Goal: Navigation & Orientation: Go to known website

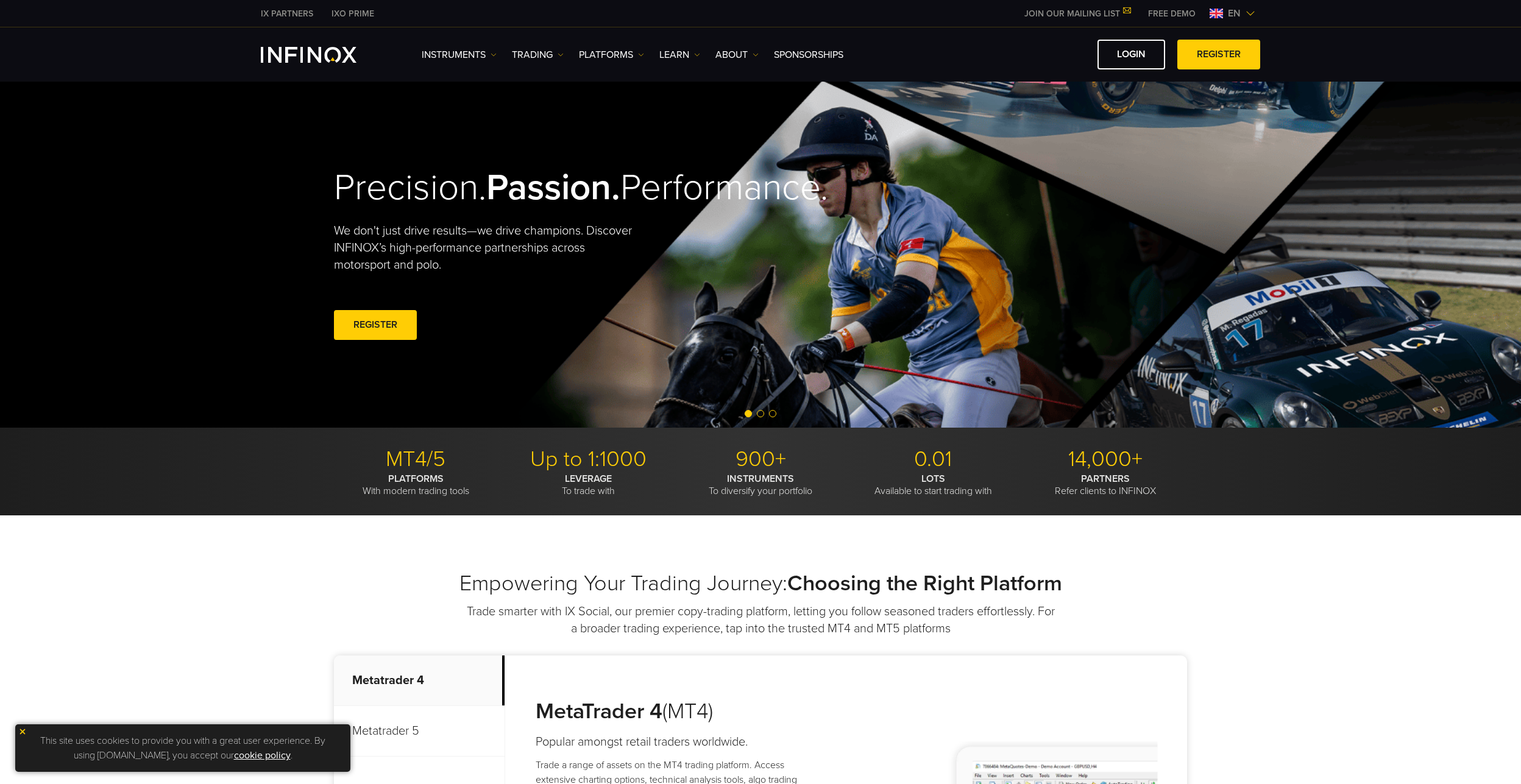
click at [1241, 13] on span "en" at bounding box center [1234, 13] width 22 height 14
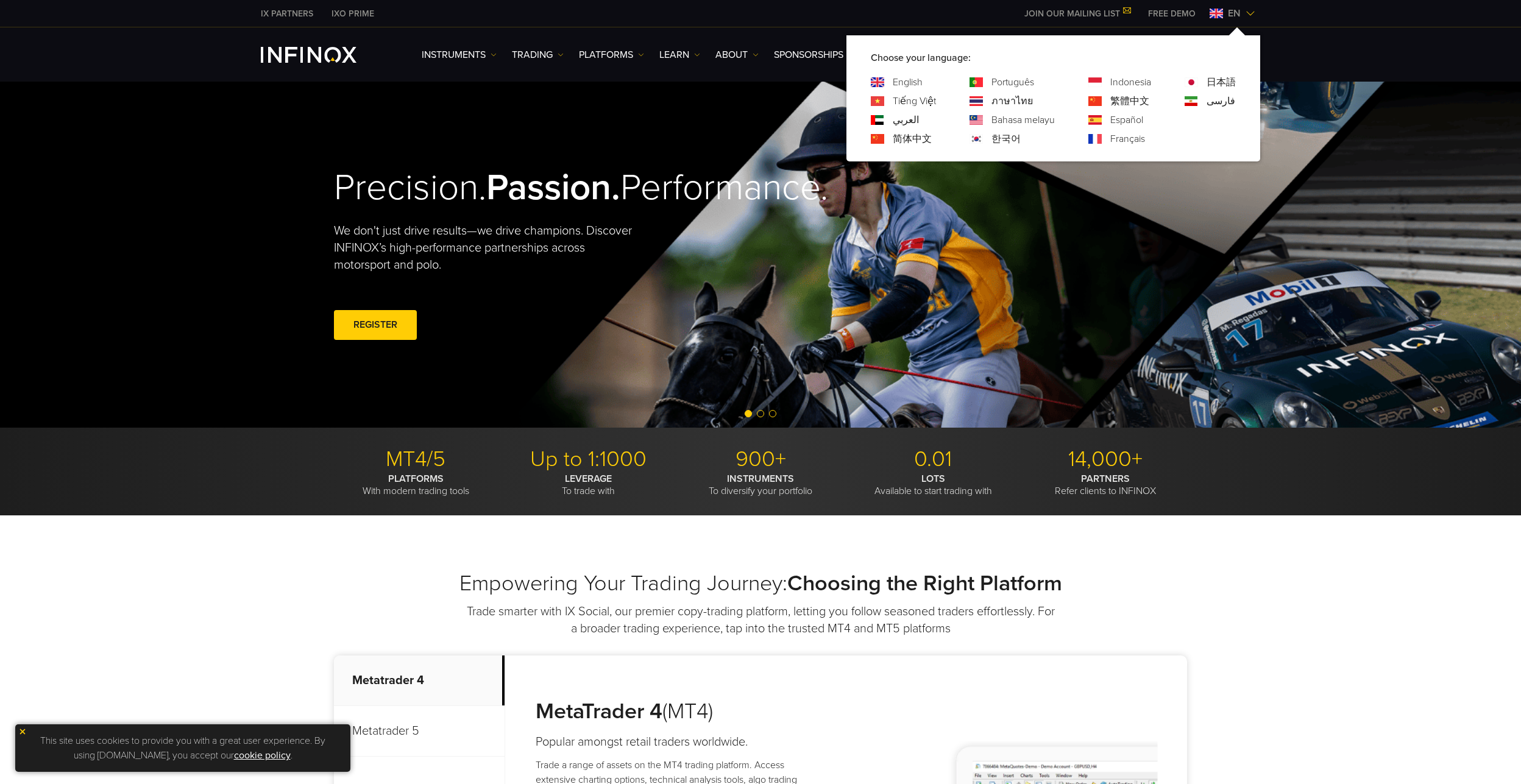
click at [990, 139] on div "한국어" at bounding box center [1012, 139] width 85 height 14
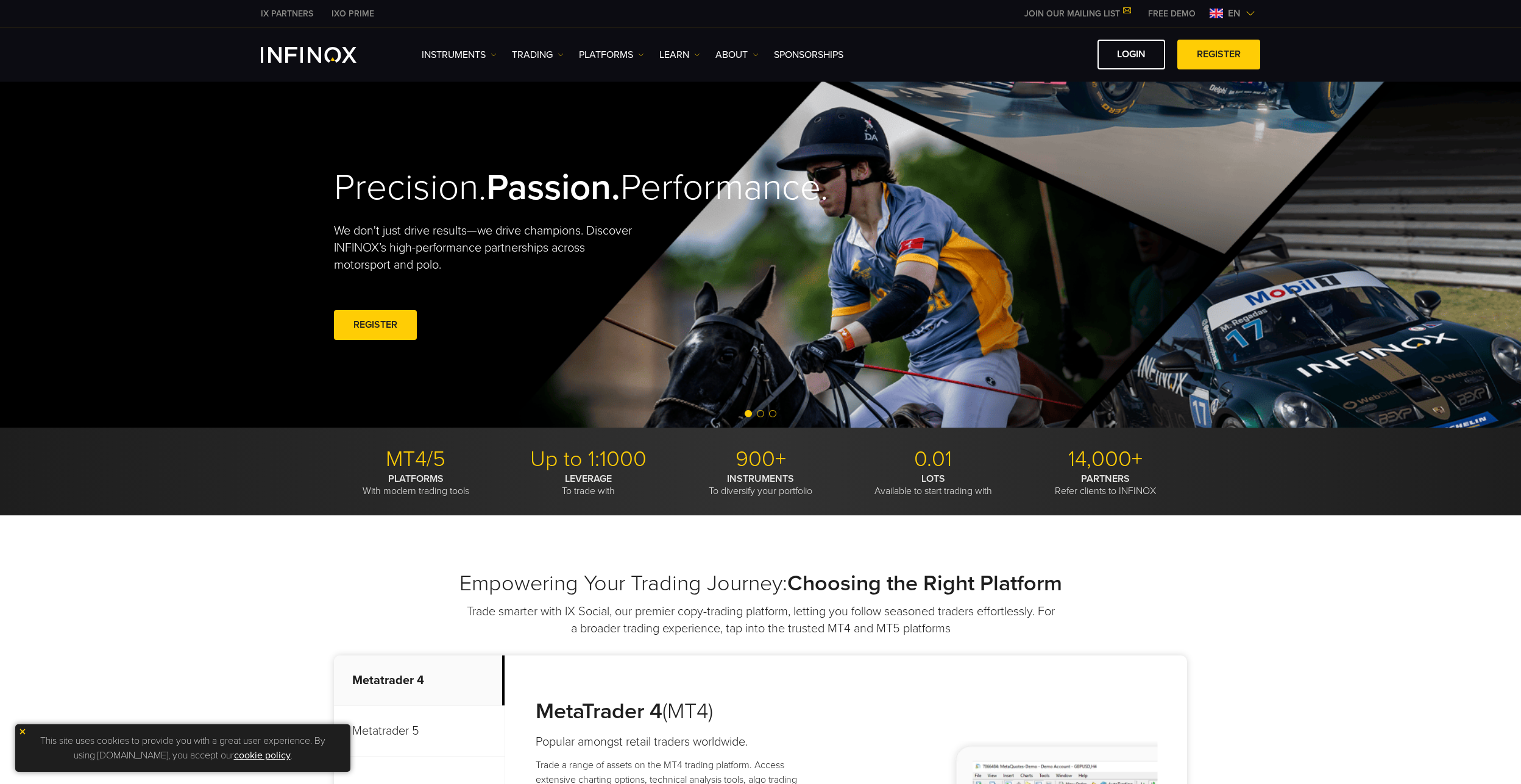
click at [1232, 15] on span "en" at bounding box center [1234, 13] width 22 height 14
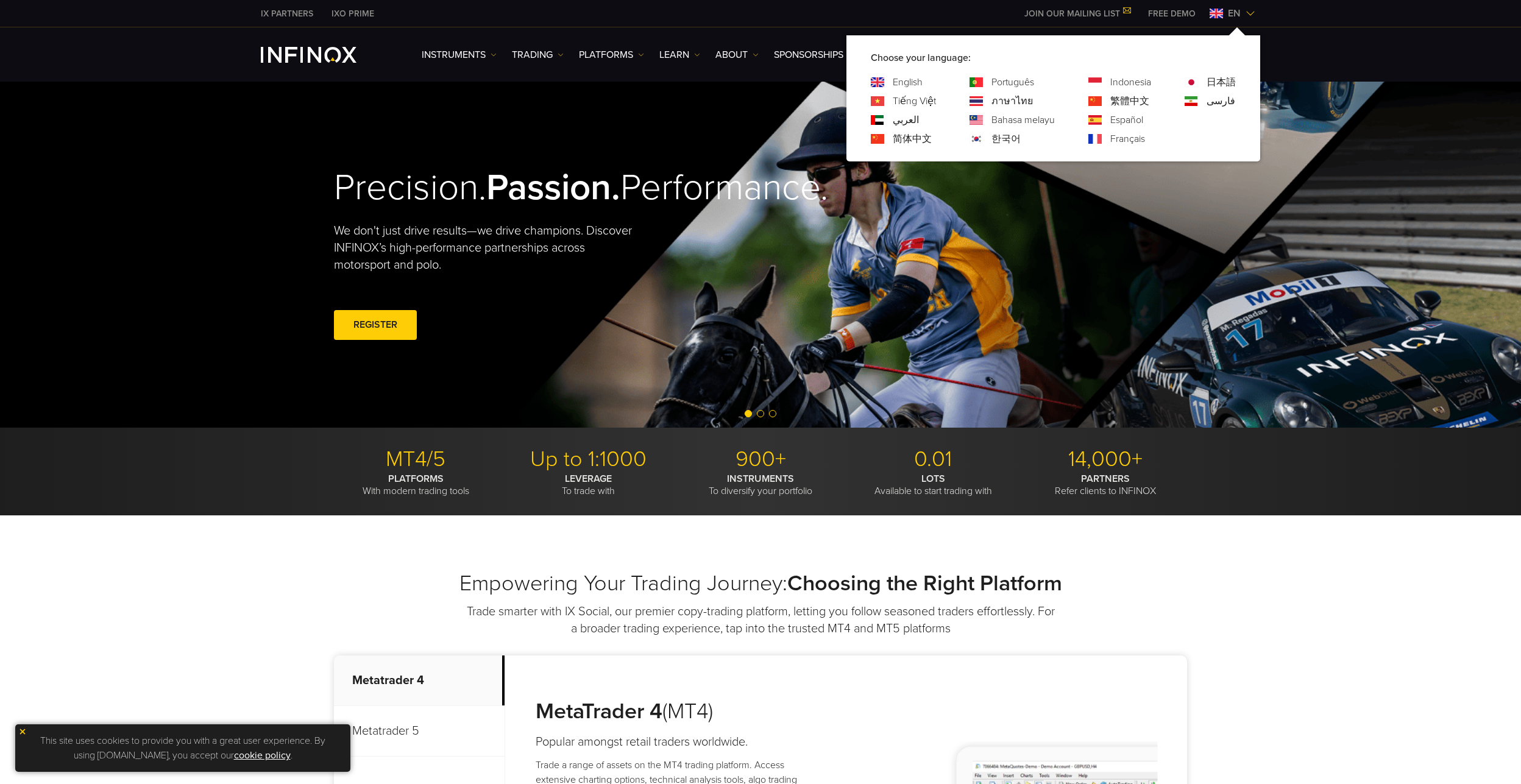
click at [996, 138] on link "한국어" at bounding box center [1006, 139] width 30 height 14
